Goal: Find specific page/section

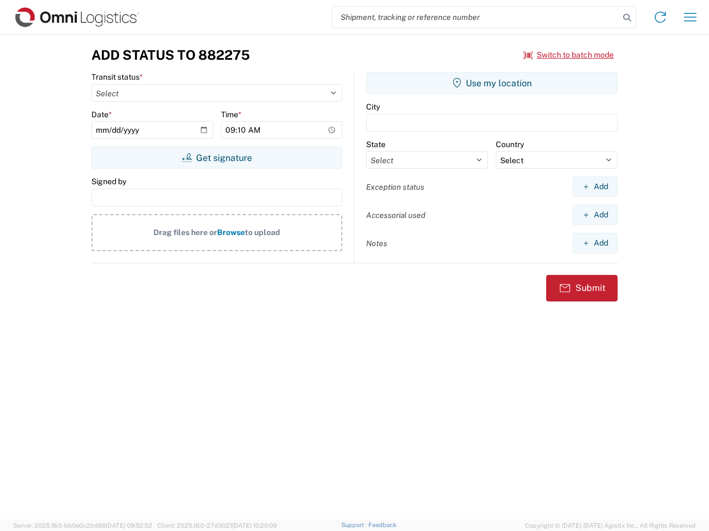
click at [475, 17] on input "search" at bounding box center [475, 17] width 287 height 21
click at [627, 18] on icon at bounding box center [626, 17] width 15 height 15
click at [660, 17] on icon at bounding box center [660, 17] width 18 height 18
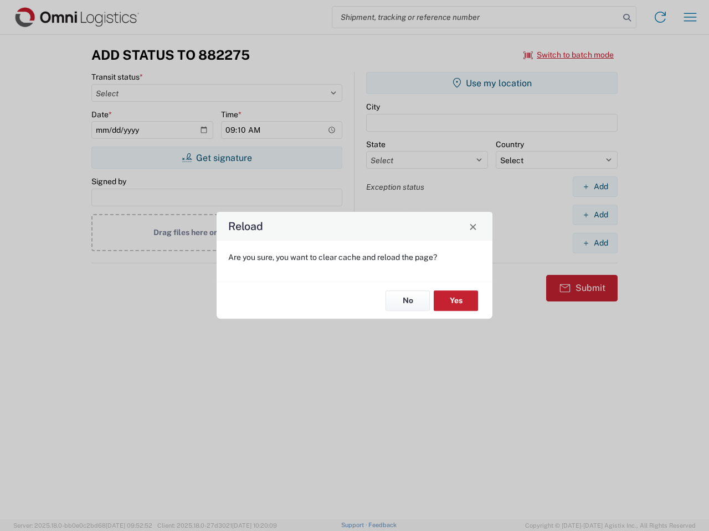
click at [568, 55] on div "Reload Are you sure, you want to clear cache and reload the page? No Yes" at bounding box center [354, 265] width 709 height 531
click at [216, 158] on div "Reload Are you sure, you want to clear cache and reload the page? No Yes" at bounding box center [354, 265] width 709 height 531
click at [492, 83] on div "Reload Are you sure, you want to clear cache and reload the page? No Yes" at bounding box center [354, 265] width 709 height 531
click at [594, 187] on div "Reload Are you sure, you want to clear cache and reload the page? No Yes" at bounding box center [354, 265] width 709 height 531
click at [594, 215] on div "Reload Are you sure, you want to clear cache and reload the page? No Yes" at bounding box center [354, 265] width 709 height 531
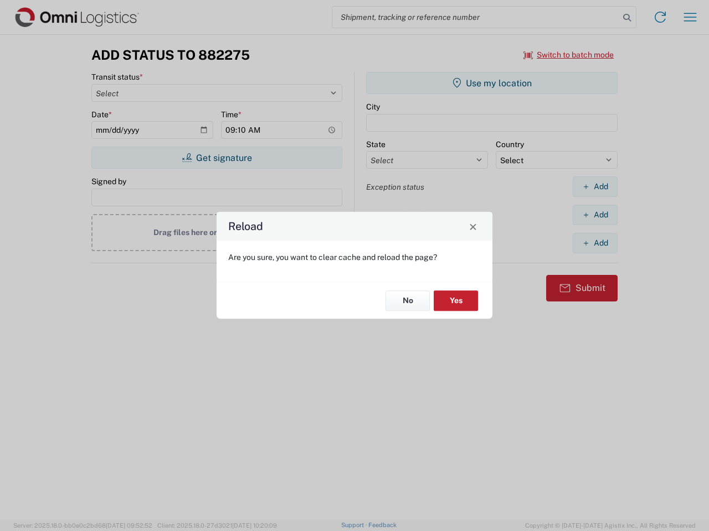
click at [594, 243] on div "Reload Are you sure, you want to clear cache and reload the page? No Yes" at bounding box center [354, 265] width 709 height 531
